Goal: Transaction & Acquisition: Purchase product/service

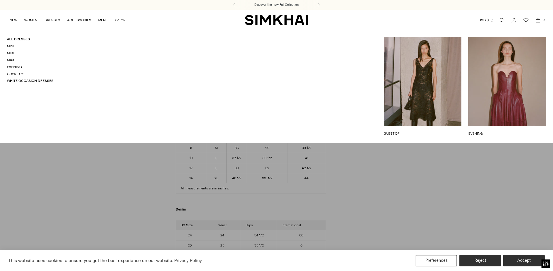
click at [52, 20] on link "DRESSES" at bounding box center [52, 20] width 16 height 13
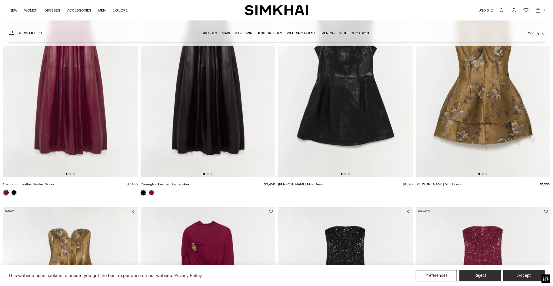
scroll to position [353, 0]
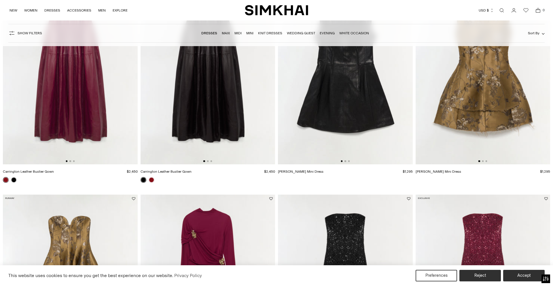
click at [499, 6] on link "Open search modal" at bounding box center [502, 11] width 12 height 12
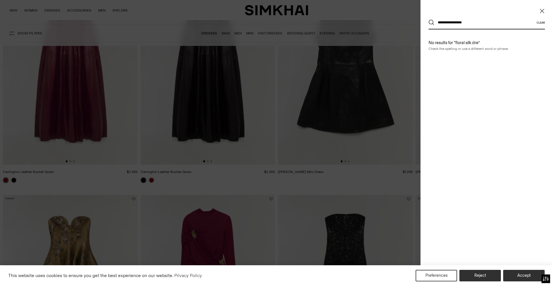
type input "**********"
click at [429, 20] on button "Search" at bounding box center [432, 23] width 6 height 6
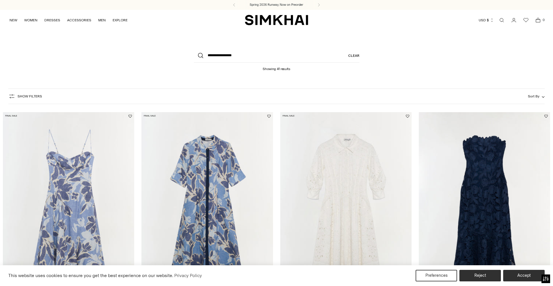
click at [12, 95] on icon "button" at bounding box center [11, 96] width 7 height 7
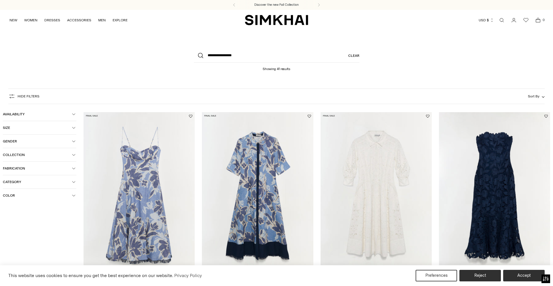
click at [74, 195] on icon "button" at bounding box center [73, 195] width 3 height 3
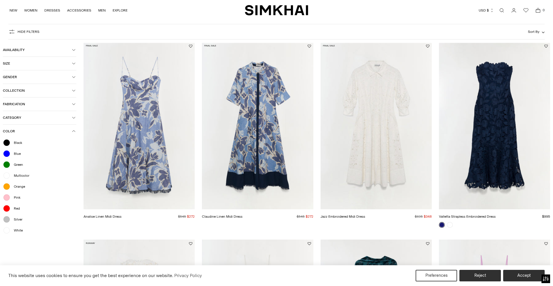
click at [3, 206] on div at bounding box center [6, 208] width 7 height 7
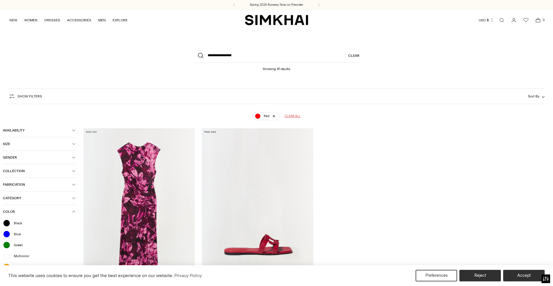
click at [503, 19] on link "Open search modal" at bounding box center [502, 20] width 12 height 12
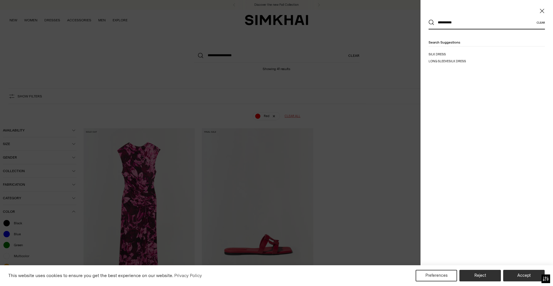
type input "**********"
click at [429, 20] on button "Search" at bounding box center [432, 23] width 6 height 6
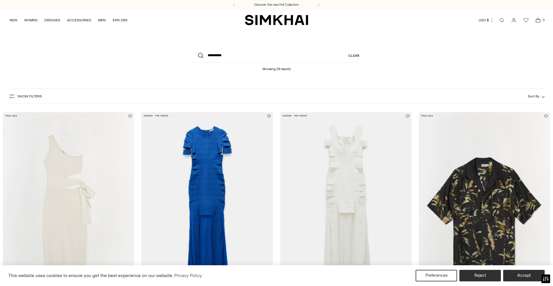
click at [14, 98] on icon "button" at bounding box center [11, 96] width 7 height 7
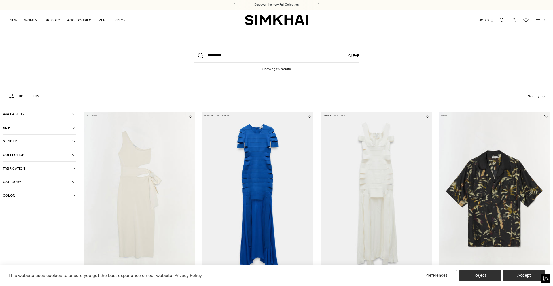
click at [72, 193] on button "Color" at bounding box center [39, 195] width 73 height 13
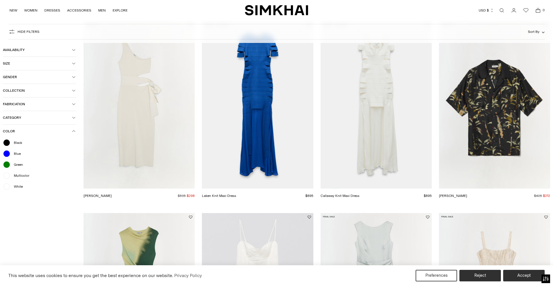
scroll to position [98, 0]
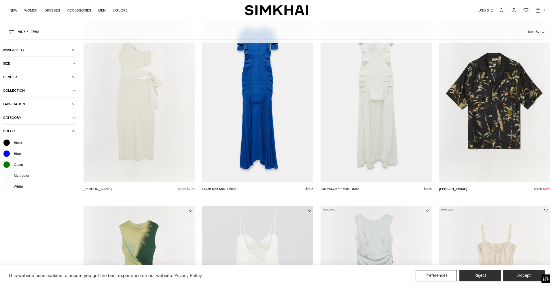
click at [76, 131] on button "Color" at bounding box center [39, 131] width 73 height 13
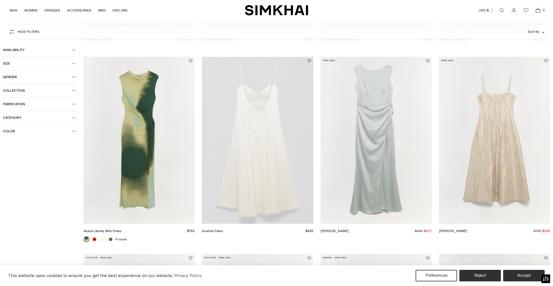
scroll to position [418, 0]
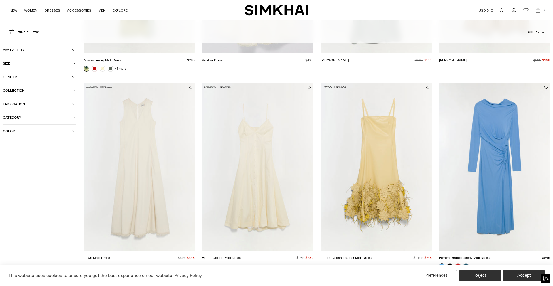
click at [122, 62] on link "Acacia Jersey Midi Dress" at bounding box center [103, 60] width 38 height 4
